Goal: Task Accomplishment & Management: Complete application form

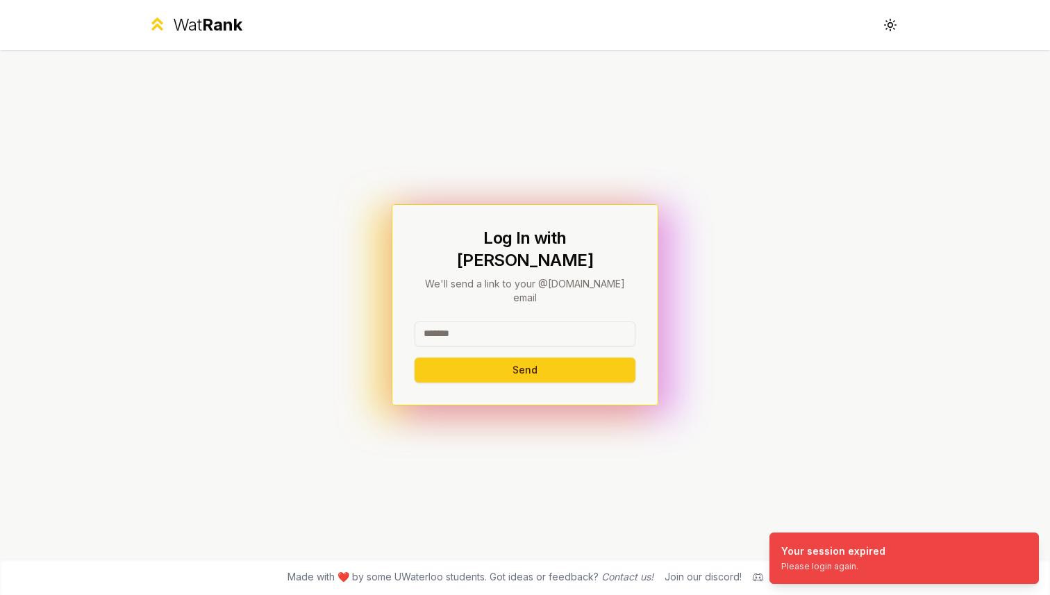
click at [555, 321] on input at bounding box center [524, 333] width 221 height 25
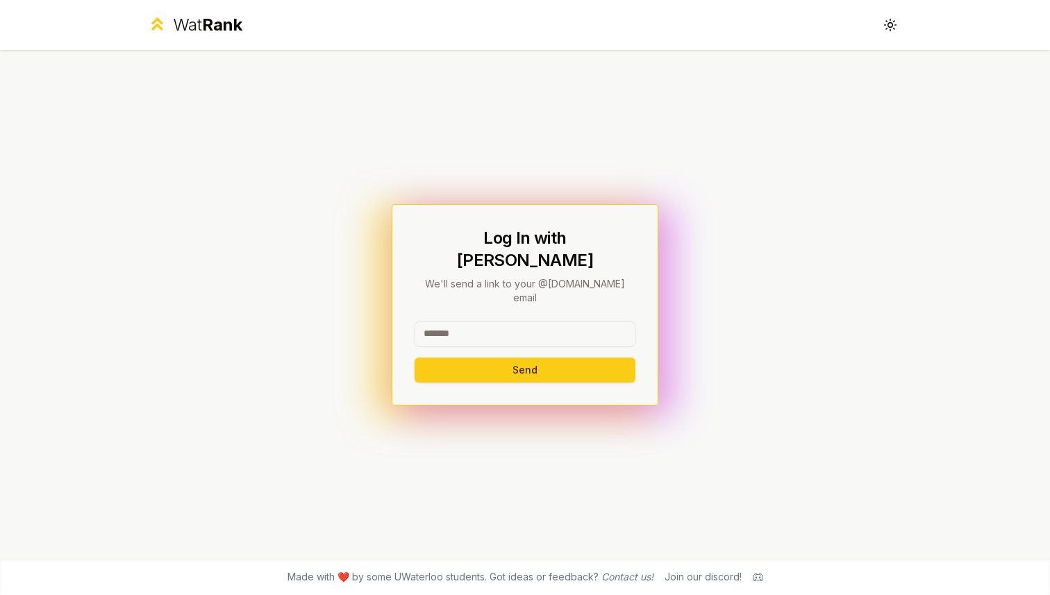
type input "*******"
click at [526, 358] on button "Send" at bounding box center [524, 370] width 221 height 25
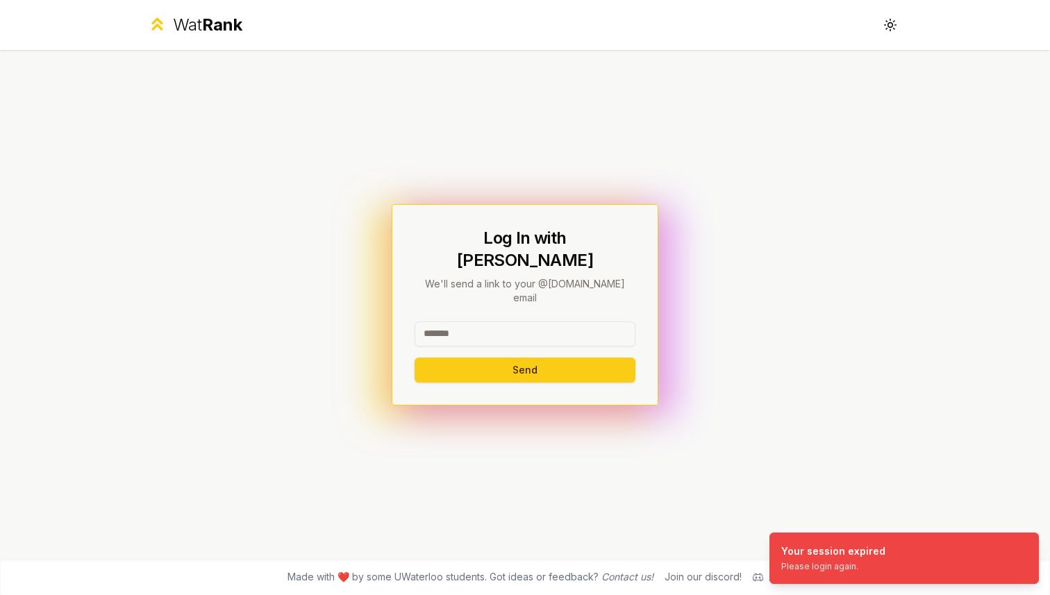
click at [532, 321] on input at bounding box center [524, 333] width 221 height 25
